Goal: Transaction & Acquisition: Purchase product/service

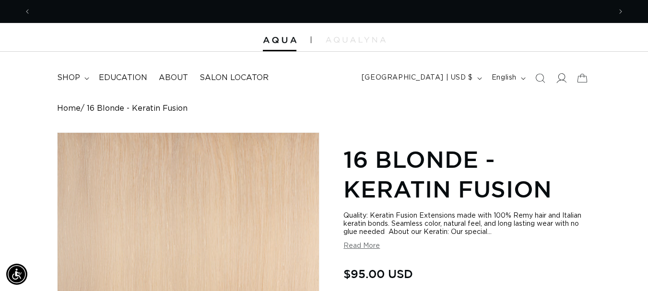
scroll to position [0, 1159]
click at [560, 78] on icon at bounding box center [561, 78] width 10 height 10
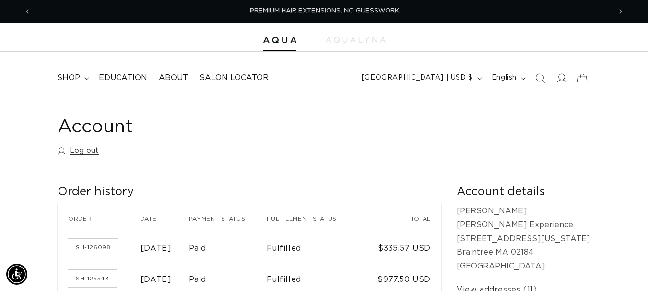
scroll to position [0, 580]
click at [62, 77] on span "shop" at bounding box center [68, 78] width 23 height 10
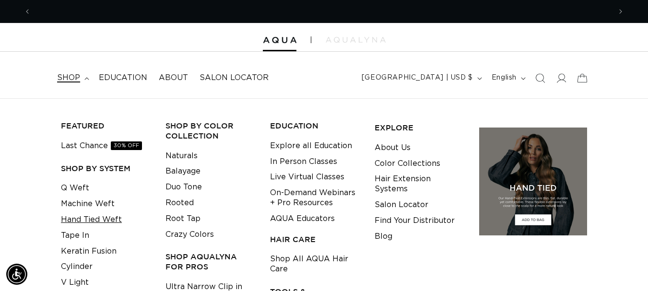
scroll to position [0, 1159]
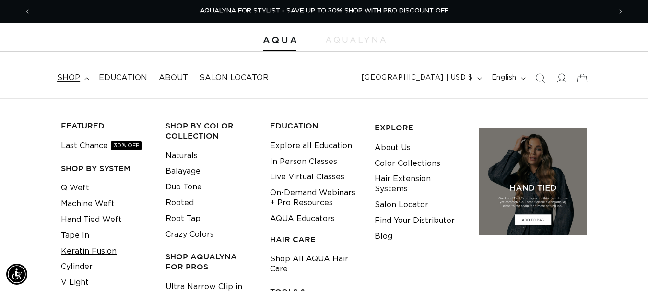
click at [79, 252] on link "Keratin Fusion" at bounding box center [89, 252] width 56 height 16
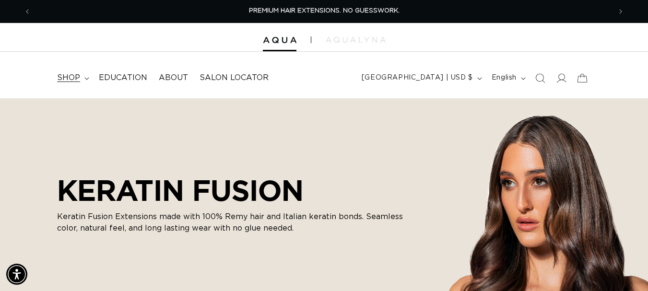
click at [78, 71] on summary "shop" at bounding box center [72, 78] width 42 height 22
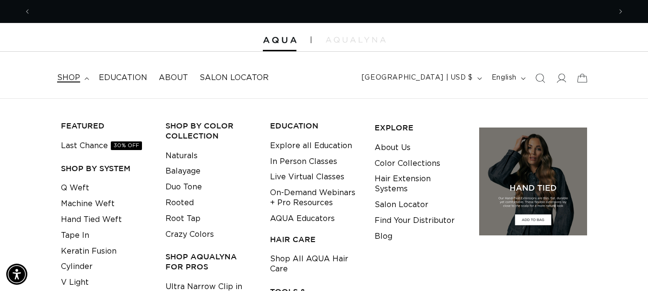
scroll to position [0, 580]
click at [93, 247] on link "Keratin Fusion" at bounding box center [89, 252] width 56 height 16
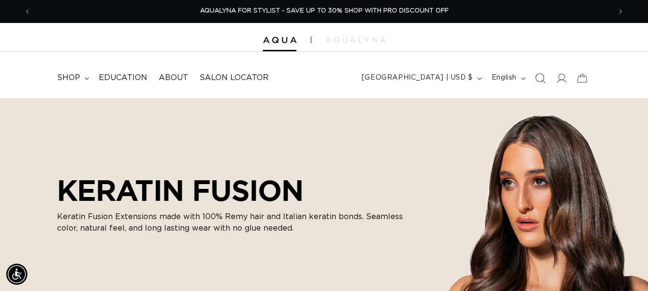
click at [537, 79] on icon "Search" at bounding box center [540, 78] width 10 height 10
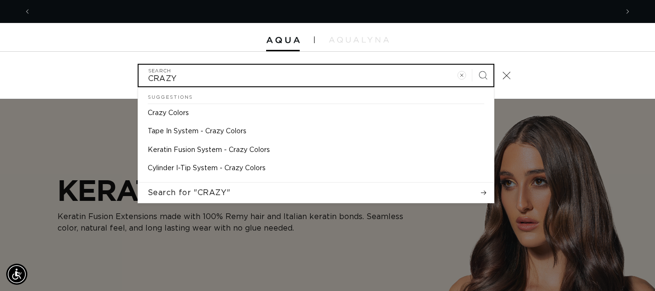
scroll to position [0, 587]
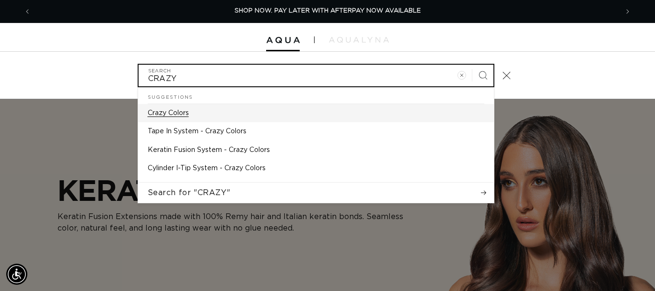
type input "CRAZY"
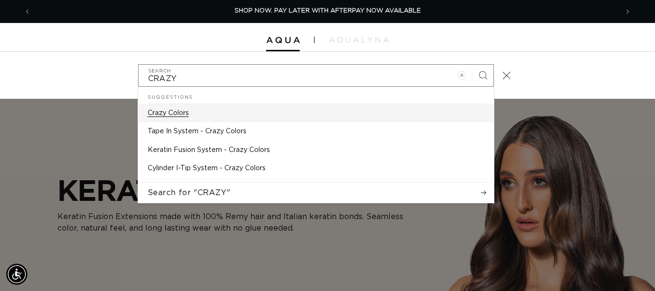
click at [175, 112] on p "Crazy Colors" at bounding box center [168, 113] width 41 height 9
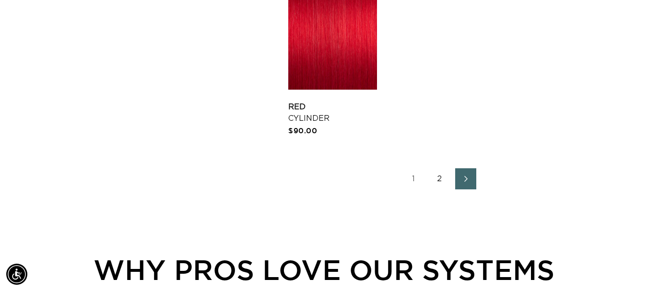
scroll to position [0, 1159]
click at [438, 176] on link "2" at bounding box center [439, 178] width 21 height 21
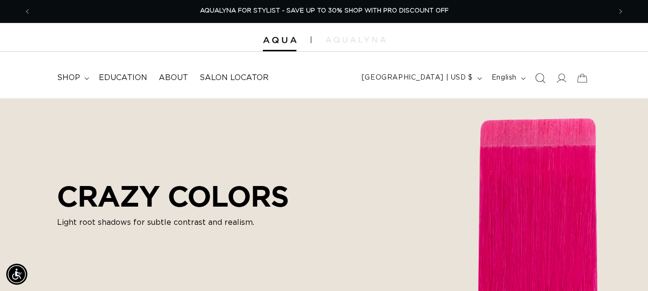
click at [539, 76] on icon "Search" at bounding box center [540, 78] width 10 height 10
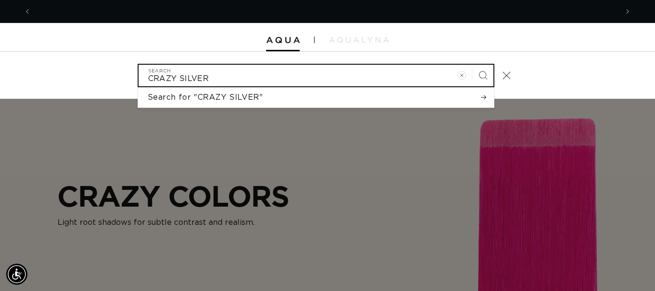
scroll to position [0, 1174]
type input "CRAZY SILVER"
click at [472, 65] on button "Search" at bounding box center [482, 75] width 21 height 21
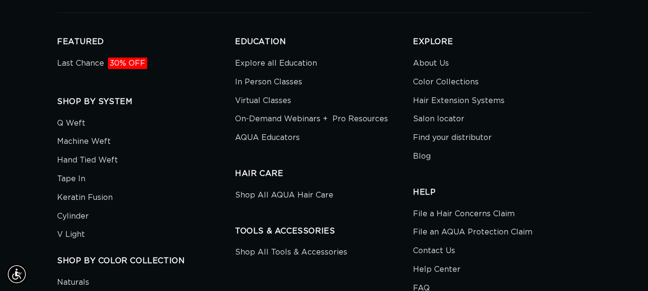
scroll to position [0, 580]
click at [72, 188] on link "Keratin Fusion" at bounding box center [85, 197] width 56 height 19
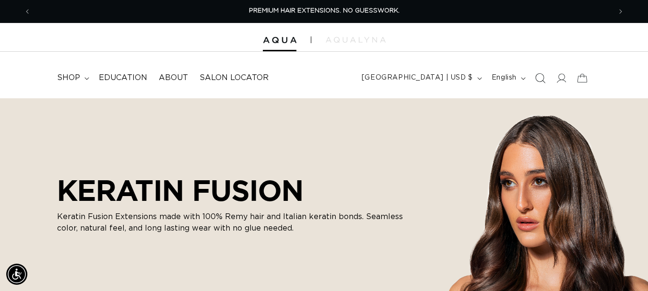
click at [537, 80] on icon "Search" at bounding box center [540, 78] width 10 height 10
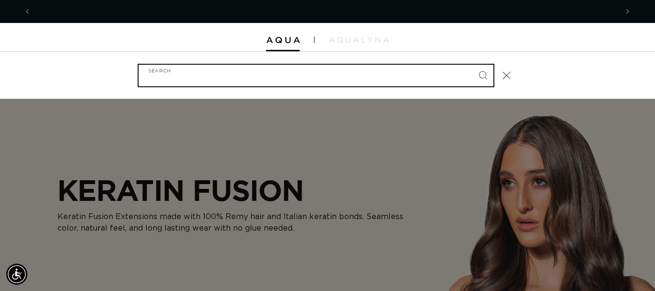
scroll to position [0, 587]
click at [209, 76] on input "Search" at bounding box center [316, 76] width 355 height 22
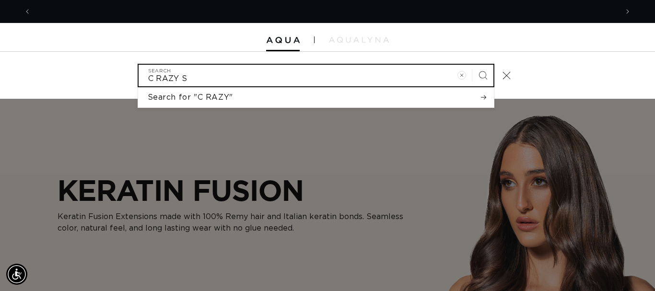
scroll to position [0, 0]
type input "C RAZY SILVER"
click at [472, 65] on button "Search" at bounding box center [482, 75] width 21 height 21
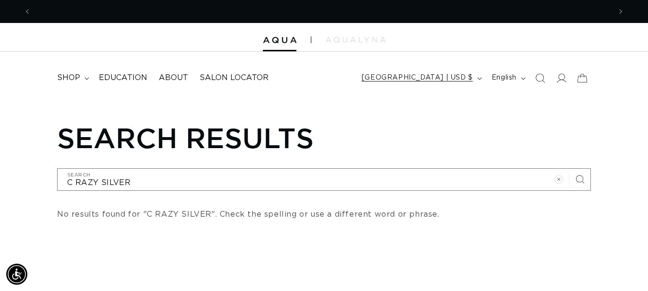
scroll to position [0, 580]
click at [558, 79] on icon at bounding box center [561, 78] width 10 height 10
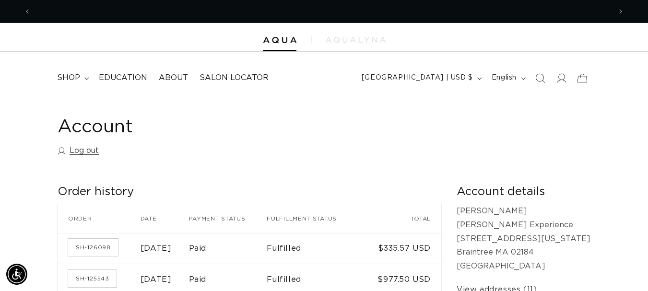
scroll to position [0, 1159]
click at [61, 75] on span "shop" at bounding box center [68, 78] width 23 height 10
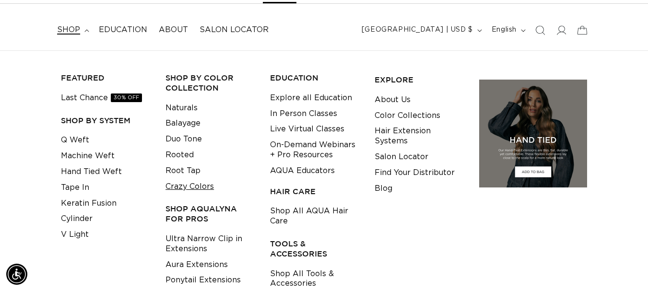
click at [194, 187] on link "Crazy Colors" at bounding box center [189, 187] width 48 height 16
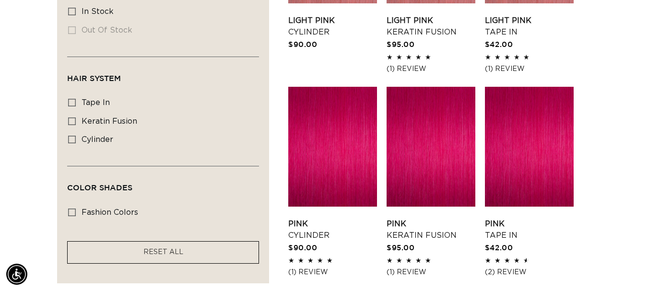
scroll to position [479, 0]
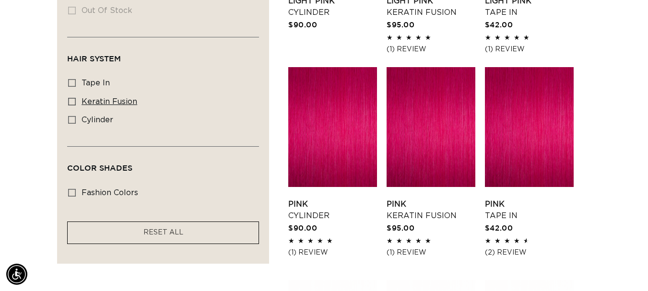
click at [70, 101] on icon at bounding box center [72, 102] width 8 height 8
click at [70, 101] on input "keratin fusion keratin fusion (8 products)" at bounding box center [72, 102] width 8 height 8
checkbox input "true"
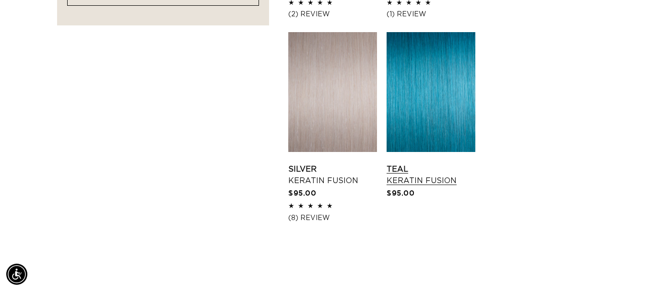
scroll to position [723, 0]
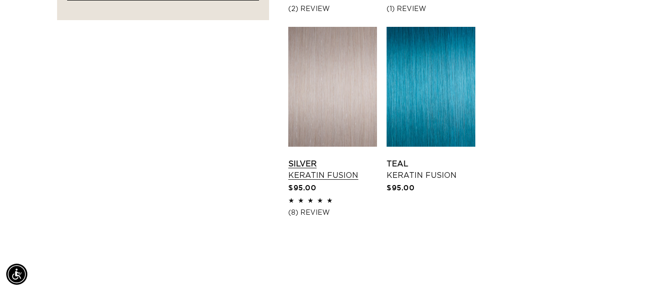
click at [319, 158] on link "Silver Keratin Fusion" at bounding box center [332, 169] width 89 height 23
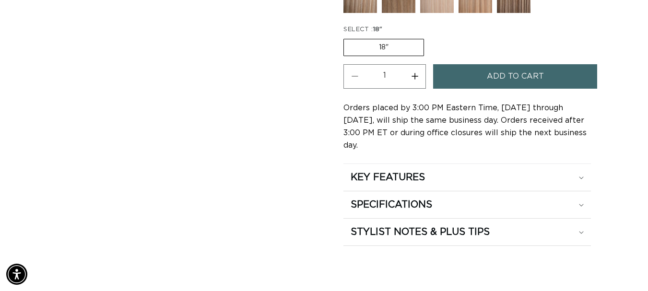
click at [532, 71] on span "Add to cart" at bounding box center [515, 76] width 57 height 24
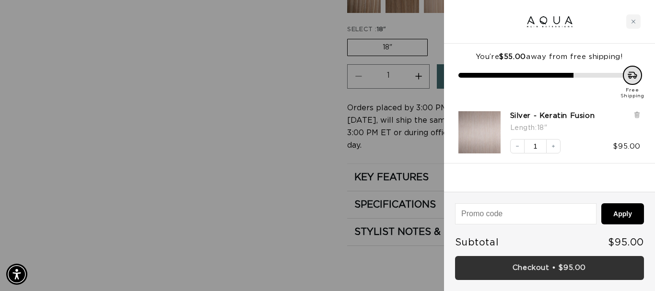
click at [517, 268] on link "Checkout • $95.00" at bounding box center [549, 268] width 189 height 24
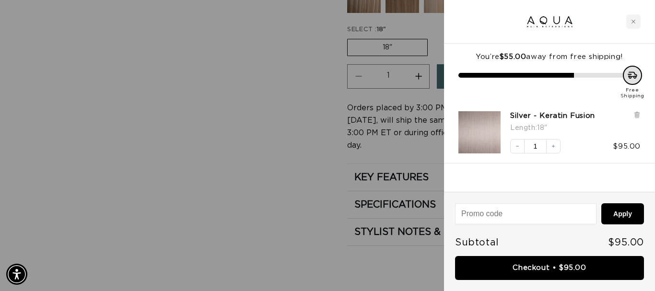
scroll to position [0, 587]
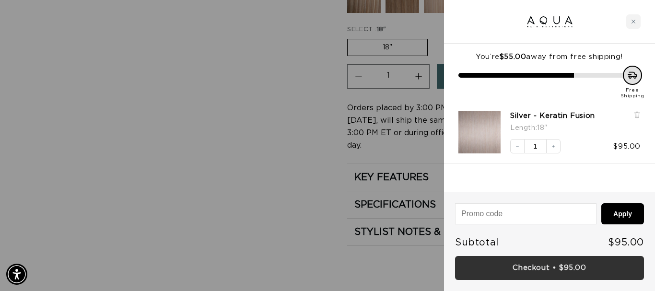
click at [534, 270] on link "Checkout • $95.00" at bounding box center [549, 268] width 189 height 24
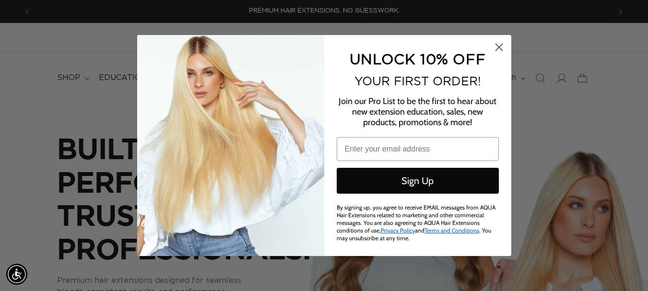
click at [497, 46] on icon "Close dialog" at bounding box center [498, 47] width 7 height 7
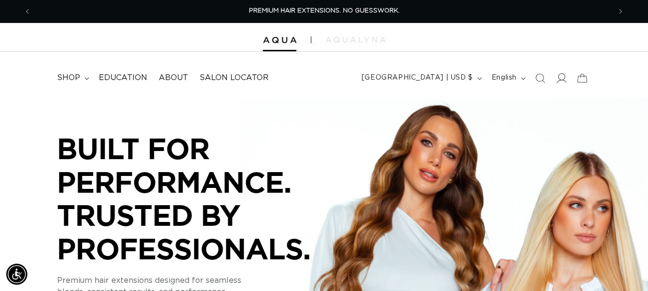
click at [561, 79] on icon at bounding box center [561, 78] width 10 height 10
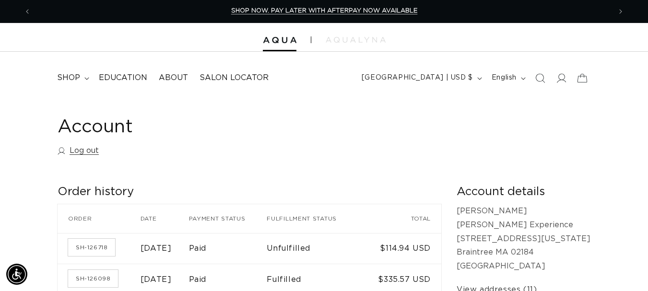
scroll to position [0, 1159]
